Goal: Task Accomplishment & Management: Use online tool/utility

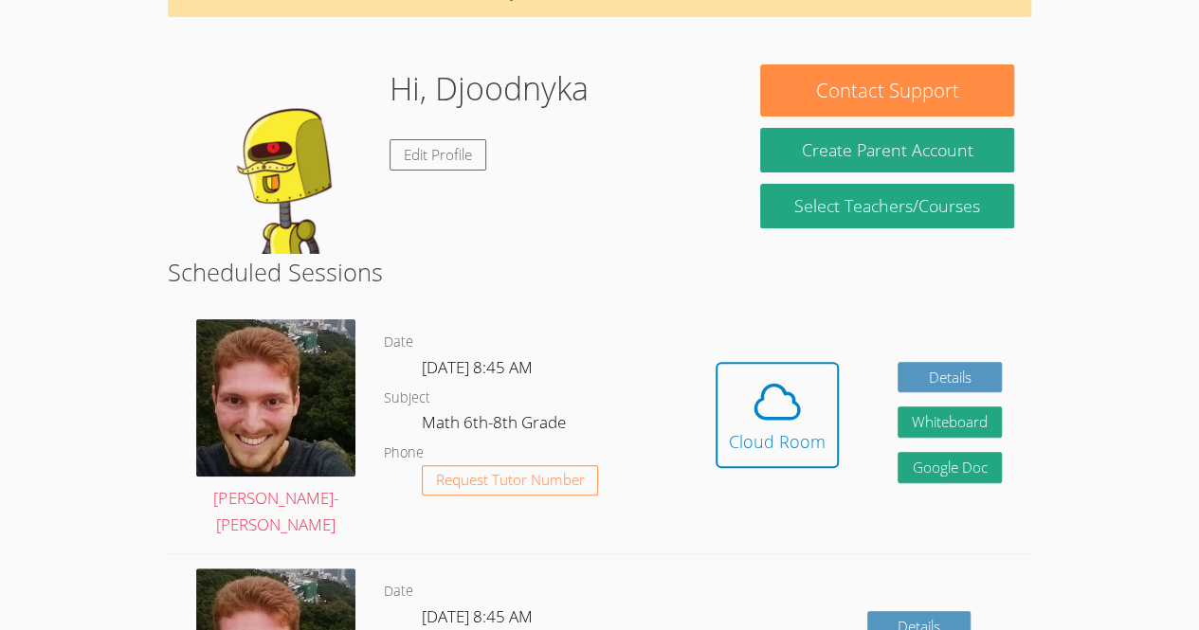
scroll to position [115, 0]
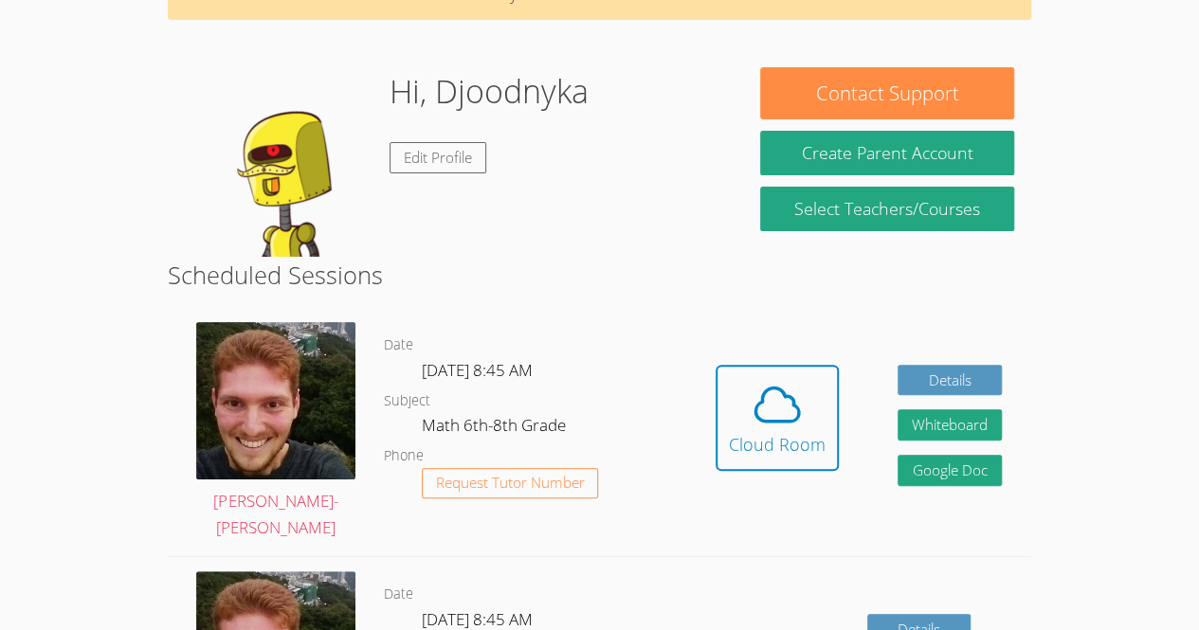
click at [1132, 324] on body "Home Programs Sessions Tutors Messages Billing Logout Djoodnyka Successfully au…" at bounding box center [599, 200] width 1199 height 630
click at [774, 394] on icon at bounding box center [777, 404] width 53 height 53
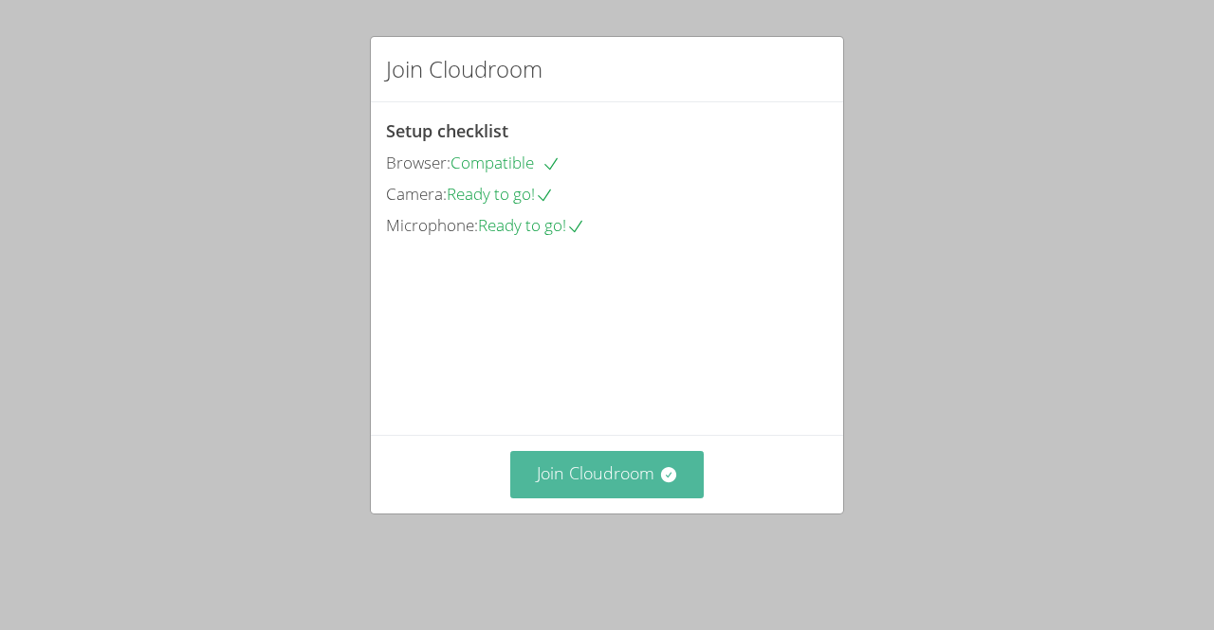
click at [596, 493] on button "Join Cloudroom" at bounding box center [607, 474] width 194 height 46
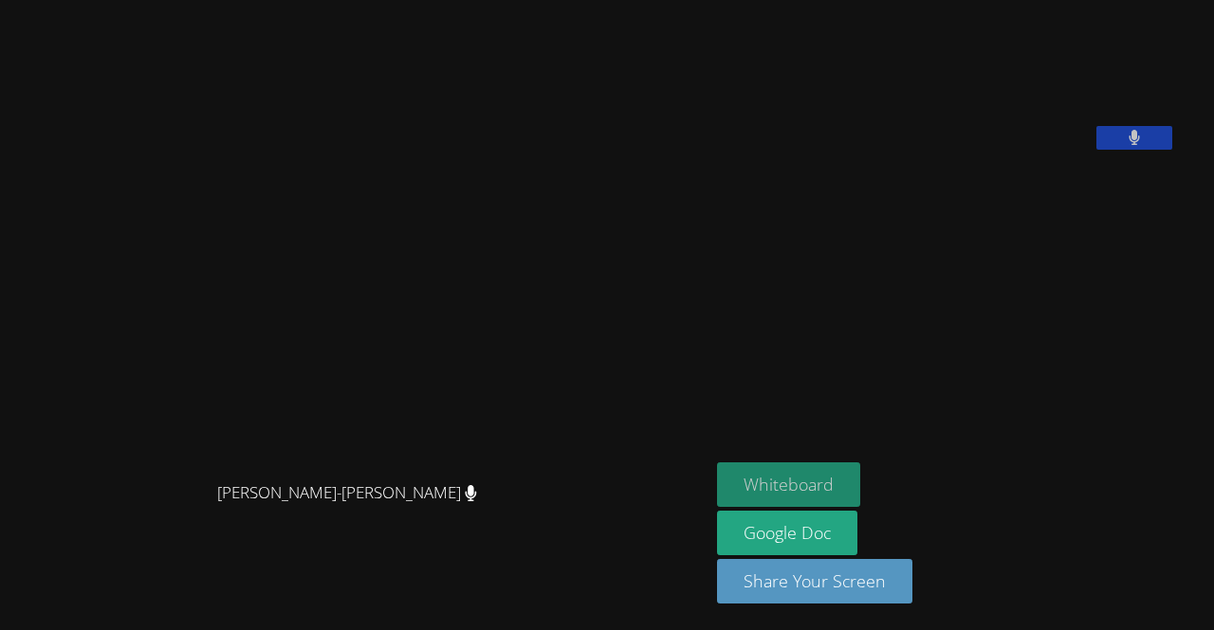
click at [823, 484] on button "Whiteboard" at bounding box center [788, 485] width 143 height 45
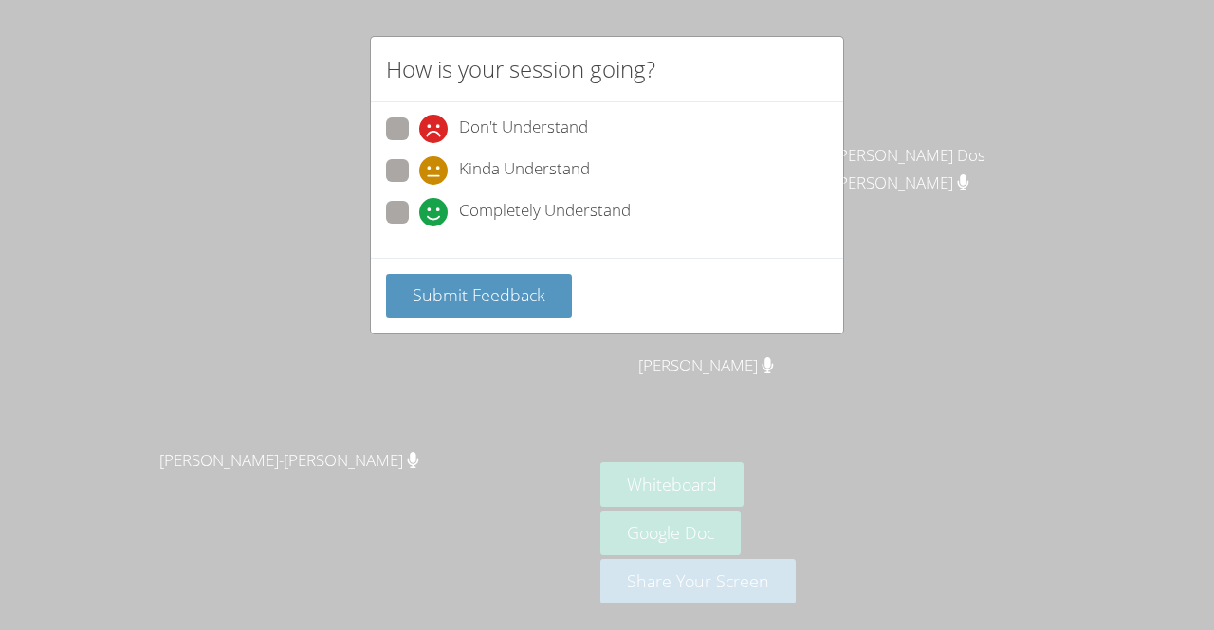
click at [419, 227] on span at bounding box center [419, 227] width 0 height 0
click at [419, 216] on input "Completely Understand" at bounding box center [427, 209] width 16 height 16
radio input "true"
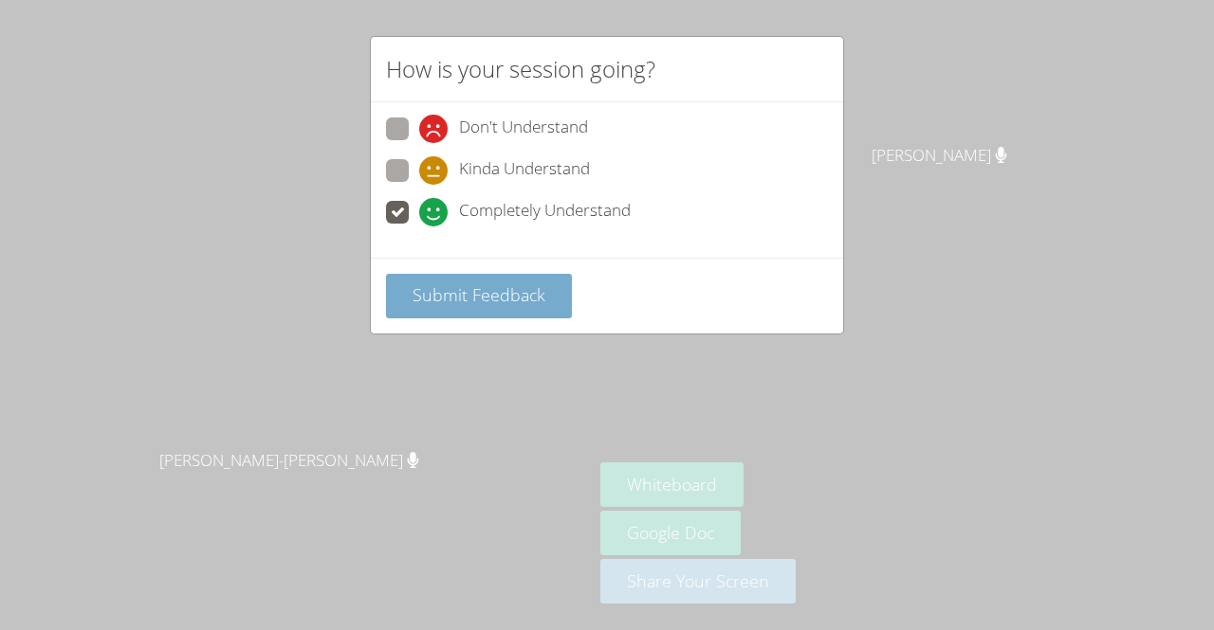
click at [474, 287] on span "Submit Feedback" at bounding box center [478, 294] width 133 height 23
